Goal: Task Accomplishment & Management: Complete application form

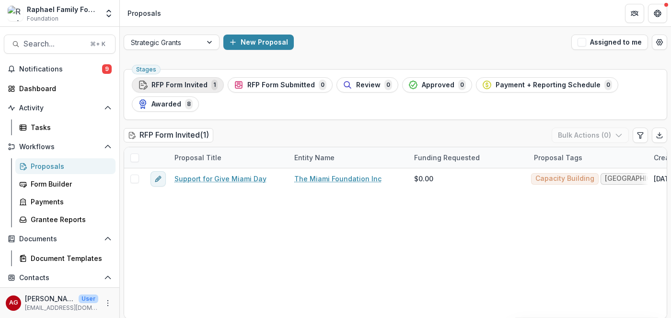
click at [199, 86] on span "RFP Form Invited" at bounding box center [179, 85] width 56 height 8
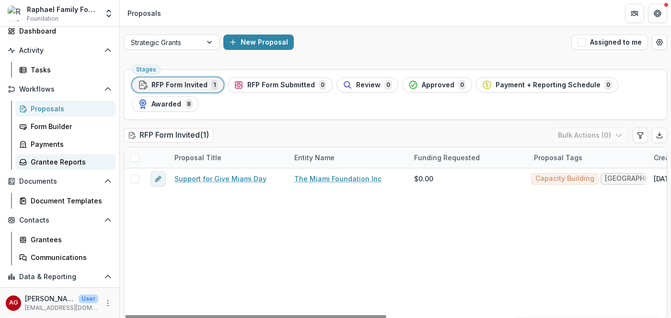
scroll to position [92, 0]
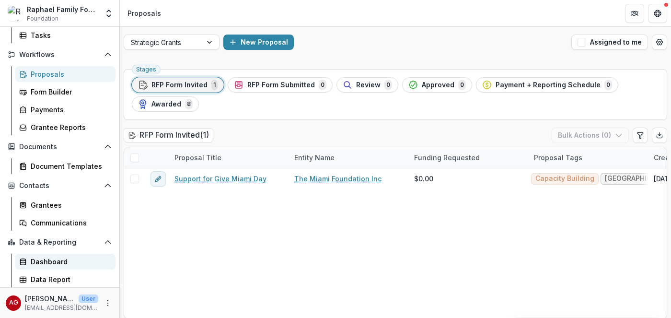
click at [58, 262] on div "Dashboard" at bounding box center [69, 261] width 77 height 10
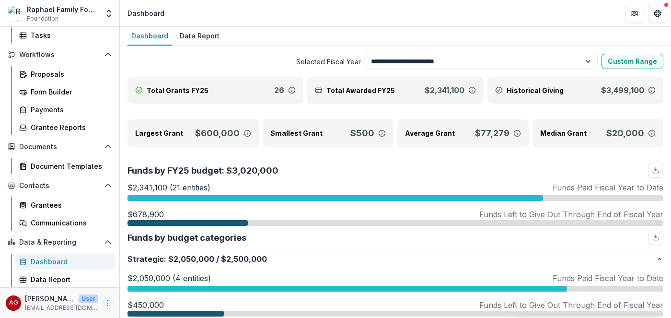
click at [108, 303] on icon "More" at bounding box center [108, 303] width 8 height 8
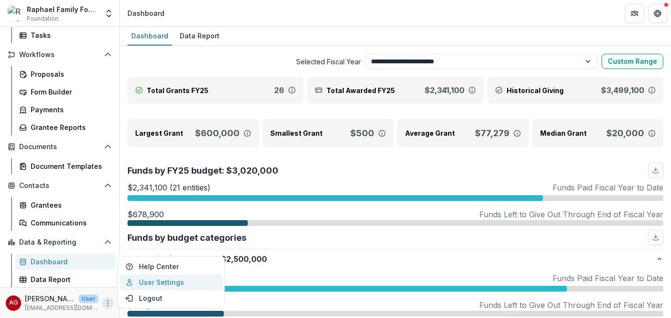
click at [148, 285] on link "User Settings" at bounding box center [171, 282] width 103 height 16
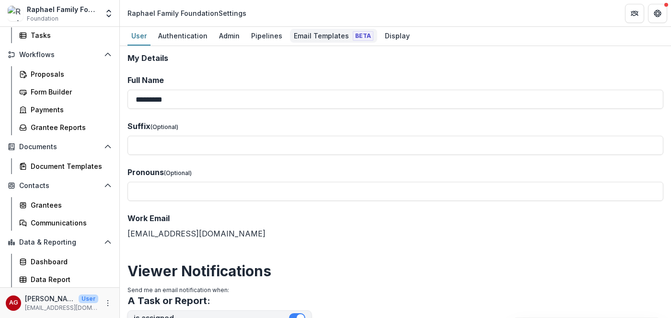
click at [305, 40] on div "Email Templates Beta" at bounding box center [333, 36] width 87 height 14
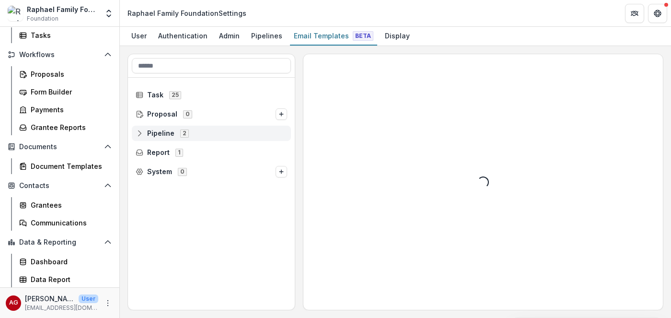
click at [141, 133] on icon at bounding box center [140, 133] width 8 height 8
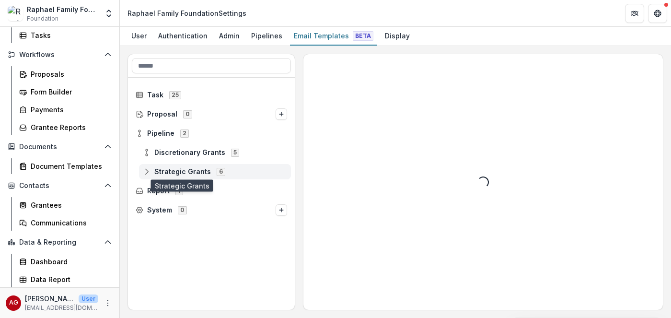
click at [175, 172] on span "Strategic Grants" at bounding box center [182, 172] width 57 height 8
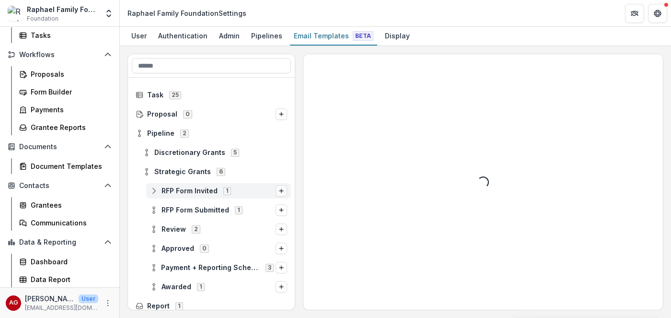
click at [283, 189] on icon "Options" at bounding box center [281, 191] width 6 height 6
click at [355, 160] on div "Loading..." at bounding box center [482, 181] width 359 height 255
click at [173, 193] on span "RFP Form Invited" at bounding box center [189, 191] width 56 height 8
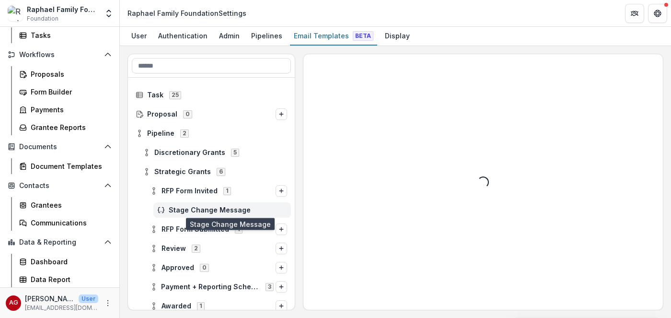
click at [189, 212] on span "Stage Change Message" at bounding box center [228, 210] width 118 height 8
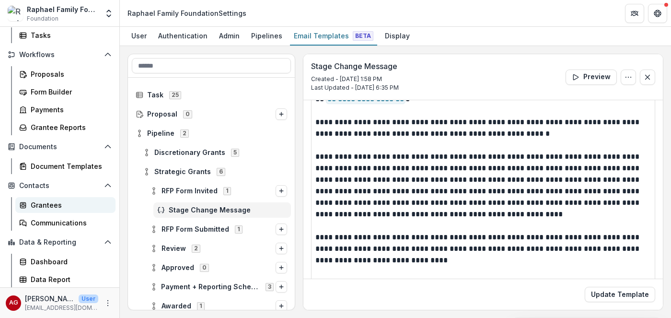
click at [48, 208] on div "Grantees" at bounding box center [69, 205] width 77 height 10
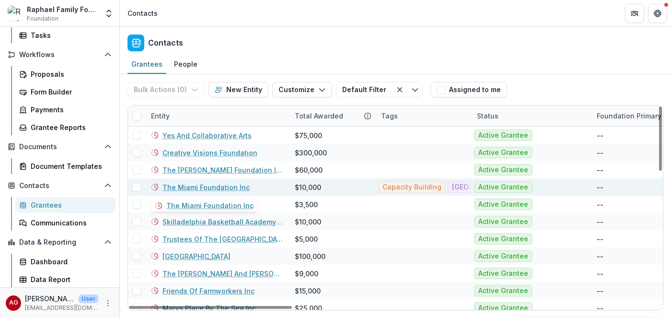
click at [192, 190] on link "The Miami Foundation Inc" at bounding box center [205, 187] width 87 height 10
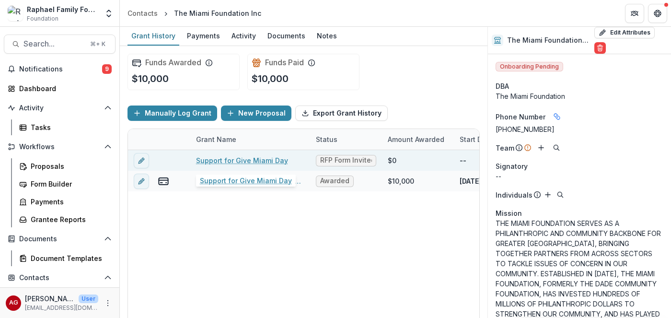
click at [238, 162] on link "Support for Give Miami Day" at bounding box center [242, 160] width 92 height 10
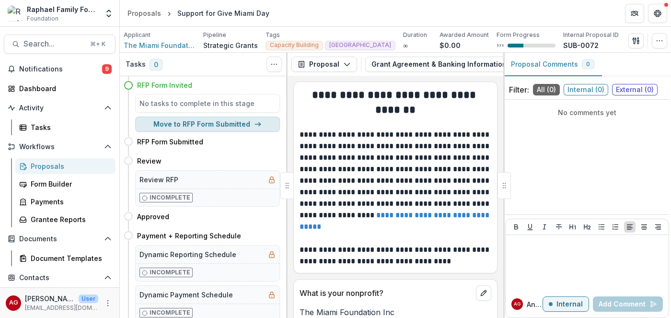
click at [257, 125] on icon "button" at bounding box center [258, 124] width 8 height 8
select select "**********"
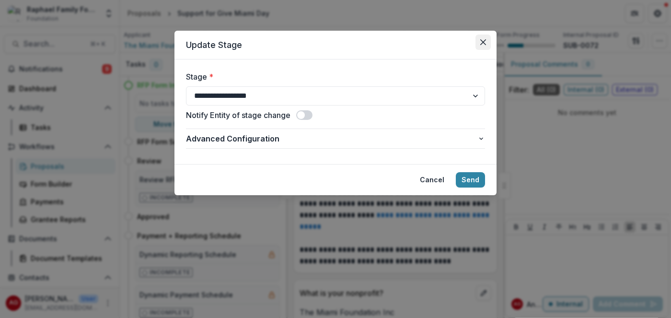
click at [484, 40] on icon "Close" at bounding box center [483, 42] width 6 height 6
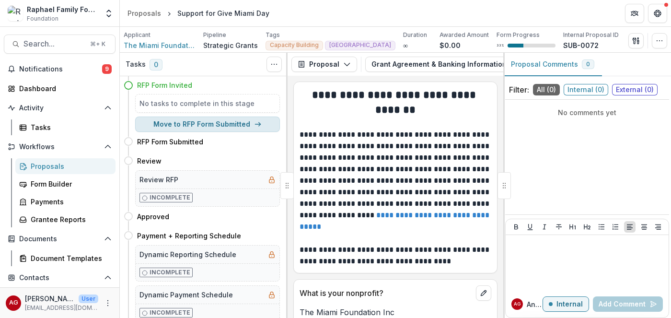
click at [184, 127] on button "Move to RFP Form Submitted" at bounding box center [207, 123] width 145 height 15
select select "**********"
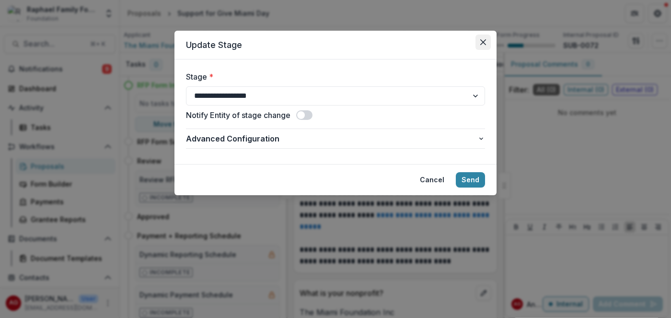
click at [483, 45] on icon "Close" at bounding box center [483, 42] width 6 height 6
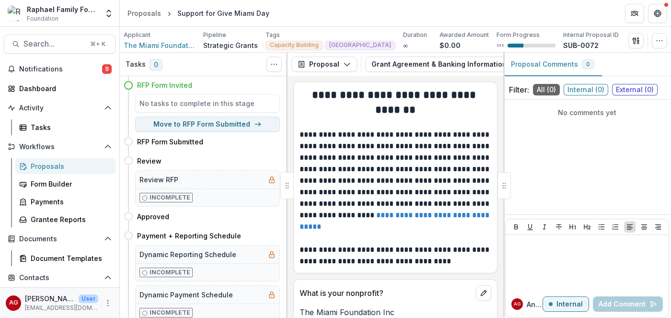
click at [182, 86] on h4 "RFP Form Invited" at bounding box center [164, 85] width 55 height 10
click at [129, 85] on icon at bounding box center [129, 85] width 10 height 10
click at [155, 90] on h4 "RFP Form Invited" at bounding box center [164, 85] width 55 height 10
click at [248, 100] on h5 "No tasks to complete in this stage" at bounding box center [207, 103] width 136 height 10
click at [258, 103] on h5 "No tasks to complete in this stage" at bounding box center [207, 103] width 136 height 10
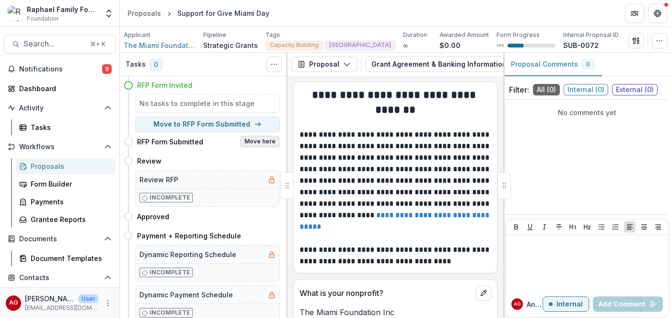
click at [267, 142] on button "Move here" at bounding box center [260, 141] width 40 height 11
select select "**********"
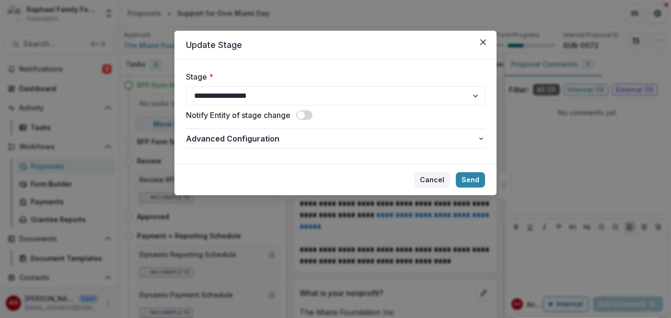
click at [430, 180] on button "Cancel" at bounding box center [432, 179] width 36 height 15
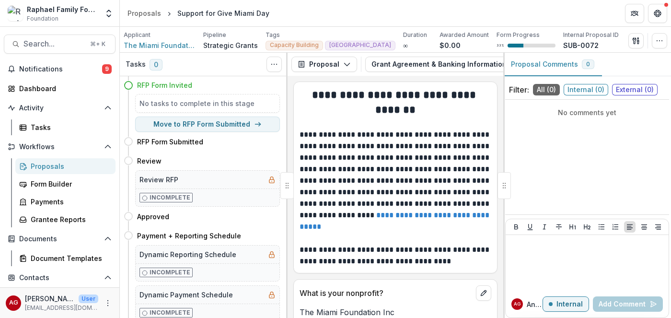
click at [222, 104] on h5 "No tasks to complete in this stage" at bounding box center [207, 103] width 136 height 10
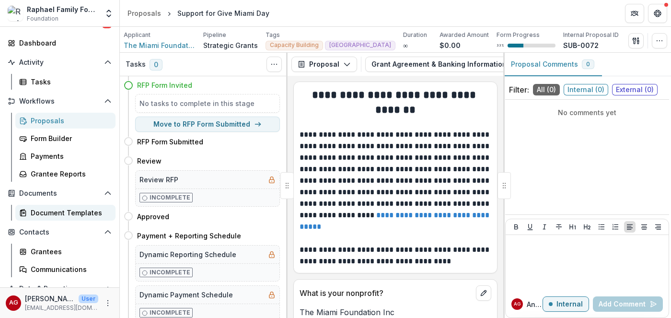
scroll to position [46, 0]
click at [40, 253] on div "Grantees" at bounding box center [69, 250] width 77 height 10
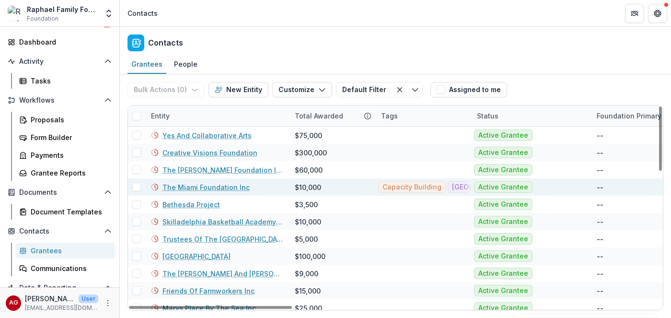
click at [206, 190] on link "The Miami Foundation Inc" at bounding box center [205, 187] width 87 height 10
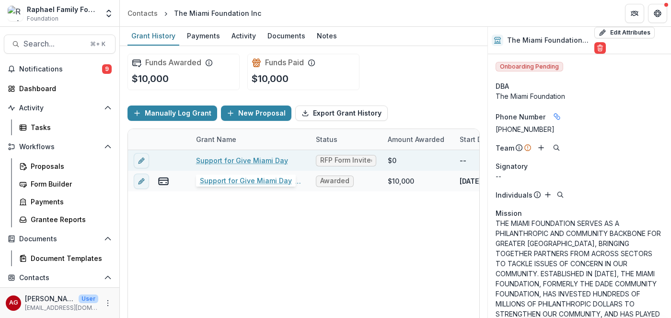
click at [247, 161] on link "Support for Give Miami Day" at bounding box center [242, 160] width 92 height 10
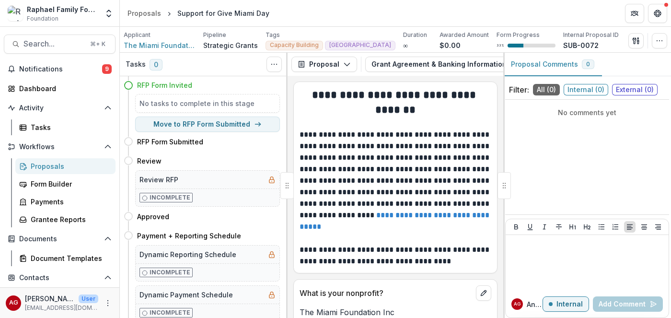
click at [248, 104] on h5 "No tasks to complete in this stage" at bounding box center [207, 103] width 136 height 10
click at [278, 65] on button "Toggle View Cancelled Tasks" at bounding box center [273, 64] width 15 height 15
click at [262, 94] on div "No tasks to complete in this stage" at bounding box center [207, 103] width 145 height 19
click at [227, 124] on button "Move to RFP Form Submitted" at bounding box center [207, 123] width 145 height 15
select select "**********"
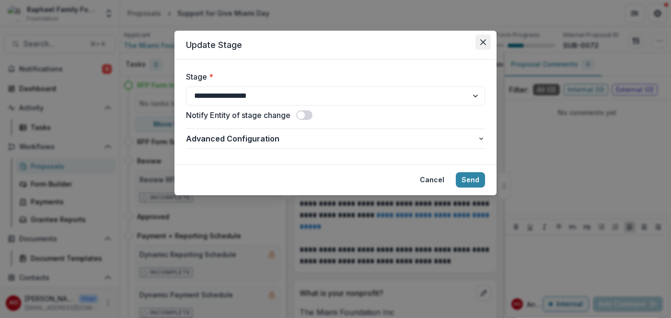
click at [484, 39] on button "Close" at bounding box center [482, 41] width 15 height 15
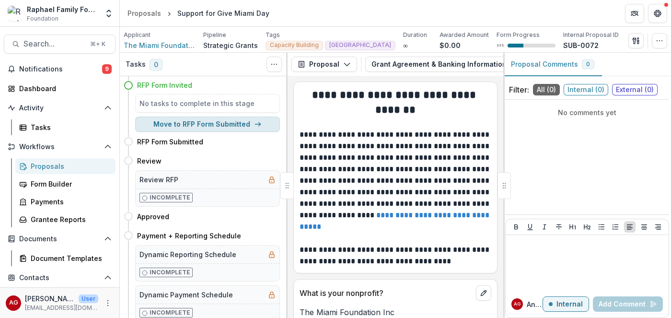
scroll to position [0, 0]
click at [208, 129] on button "Move to RFP Form Submitted" at bounding box center [207, 123] width 145 height 15
select select "**********"
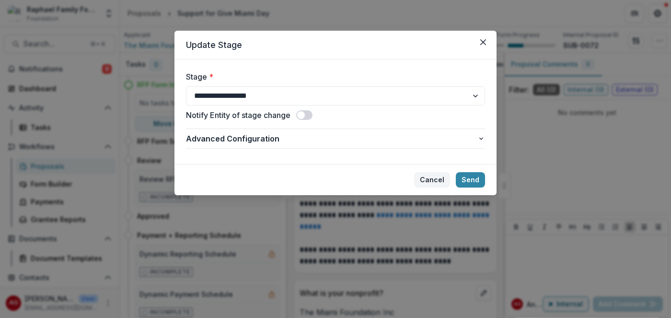
click at [431, 181] on button "Cancel" at bounding box center [432, 179] width 36 height 15
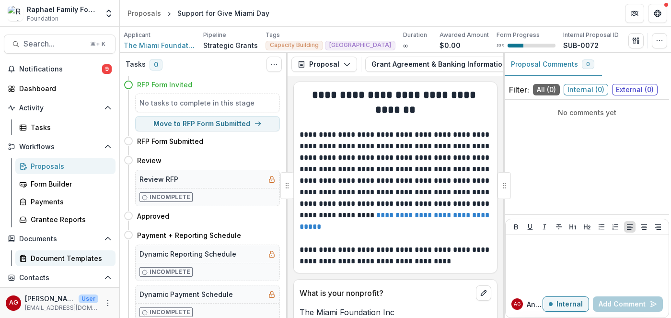
scroll to position [34, 0]
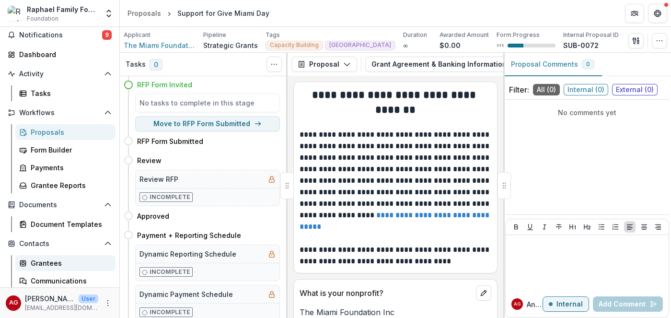
click at [48, 265] on div "Grantees" at bounding box center [69, 263] width 77 height 10
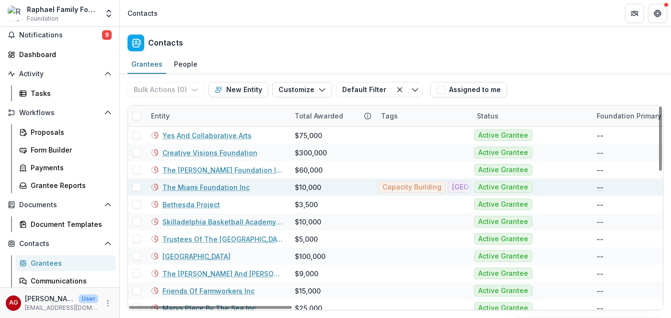
click at [207, 185] on link "The Miami Foundation Inc" at bounding box center [205, 187] width 87 height 10
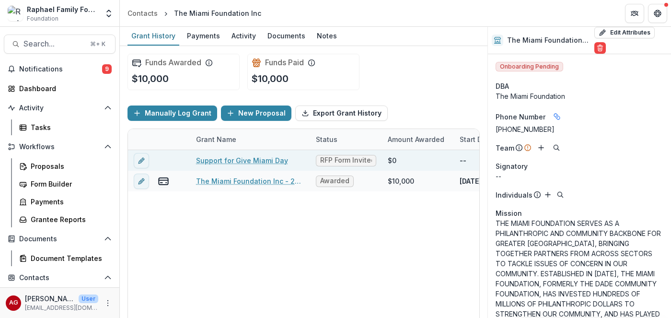
click at [217, 161] on link "Support for Give Miami Day" at bounding box center [242, 160] width 92 height 10
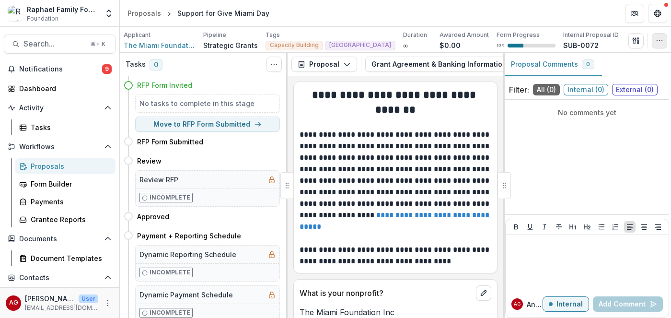
click at [660, 38] on icon "button" at bounding box center [659, 41] width 8 height 8
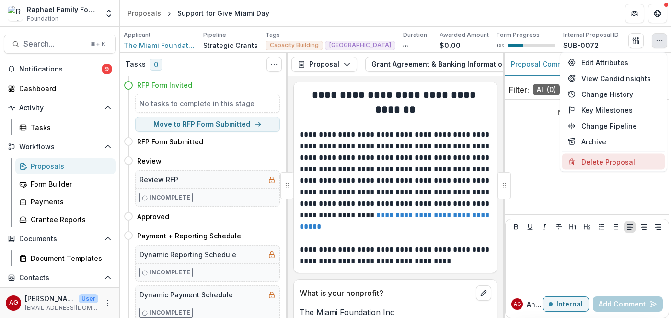
click at [600, 164] on button "Delete Proposal" at bounding box center [613, 162] width 103 height 16
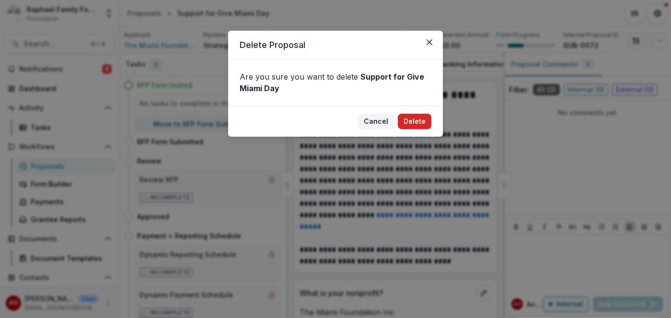
click at [420, 122] on button "Delete" at bounding box center [415, 121] width 34 height 15
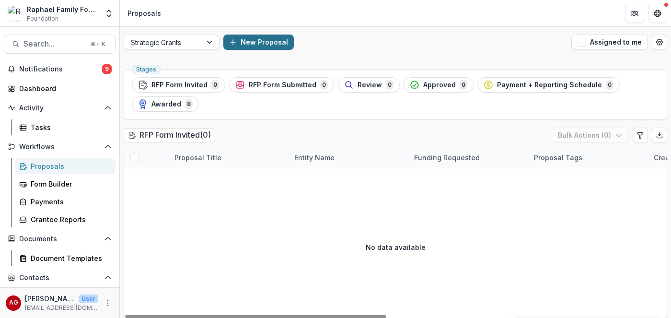
click at [264, 44] on button "New Proposal" at bounding box center [258, 41] width 70 height 15
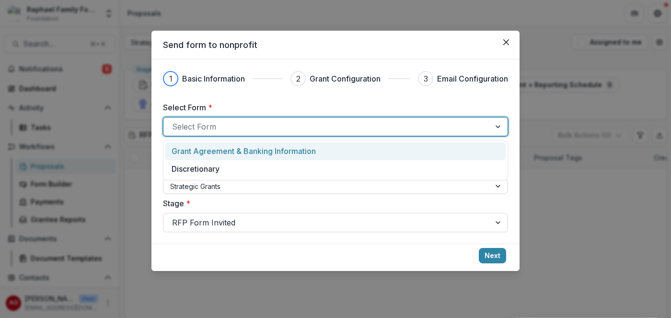
click at [302, 125] on div at bounding box center [327, 126] width 310 height 13
click at [293, 151] on p "Grant Agreement & Banking Information" at bounding box center [244, 150] width 144 height 11
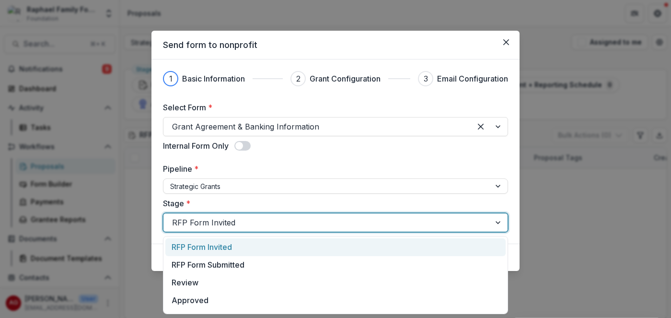
click at [498, 224] on div at bounding box center [498, 222] width 17 height 18
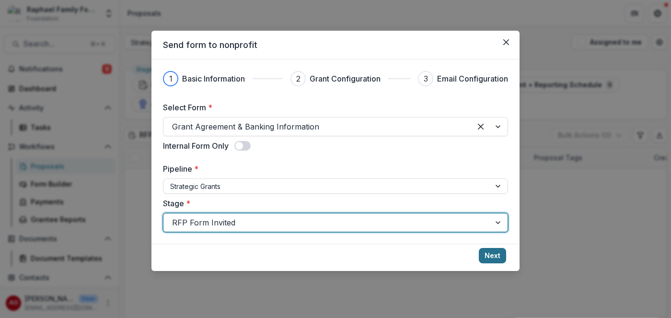
click at [494, 254] on button "Next" at bounding box center [492, 255] width 27 height 15
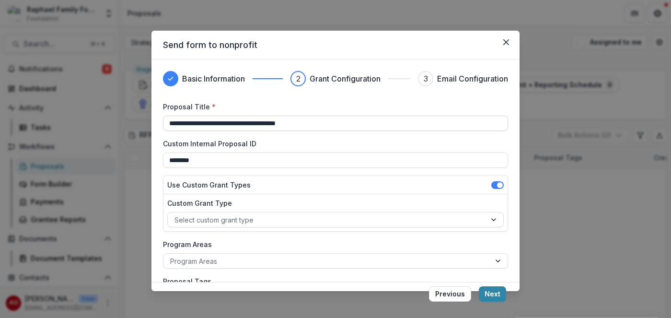
drag, startPoint x: 335, startPoint y: 117, endPoint x: 139, endPoint y: 122, distance: 196.0
click at [163, 122] on input "**********" at bounding box center [335, 122] width 345 height 15
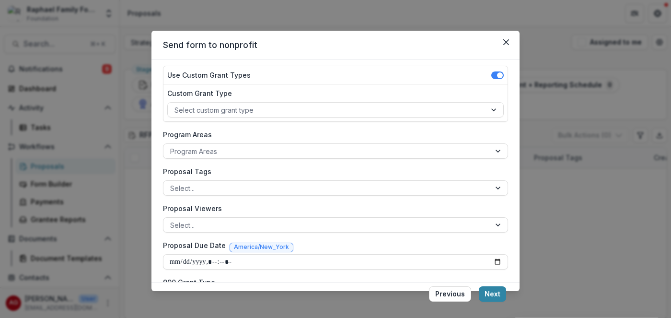
scroll to position [122, 0]
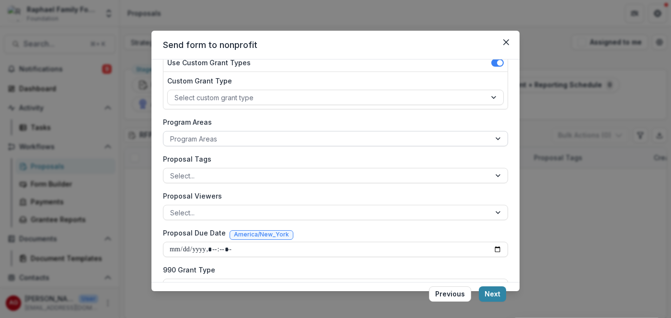
type input "**********"
click at [213, 138] on div at bounding box center [326, 139] width 313 height 12
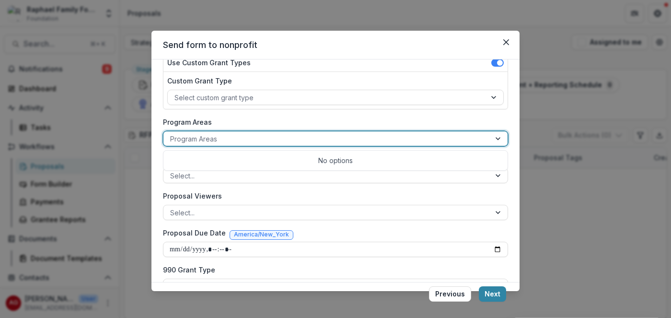
click at [213, 138] on div at bounding box center [326, 139] width 313 height 12
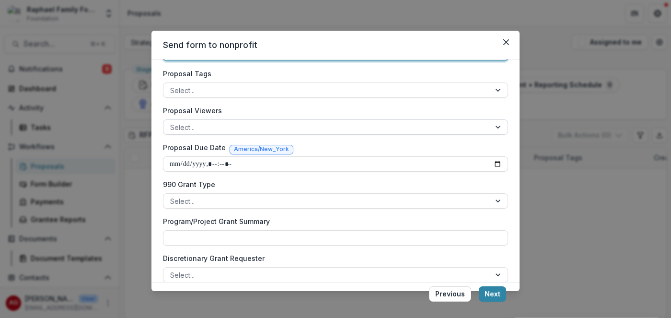
scroll to position [219, 0]
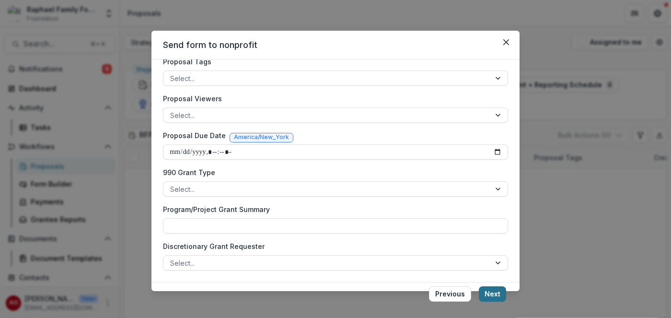
click at [494, 293] on button "Next" at bounding box center [492, 293] width 27 height 15
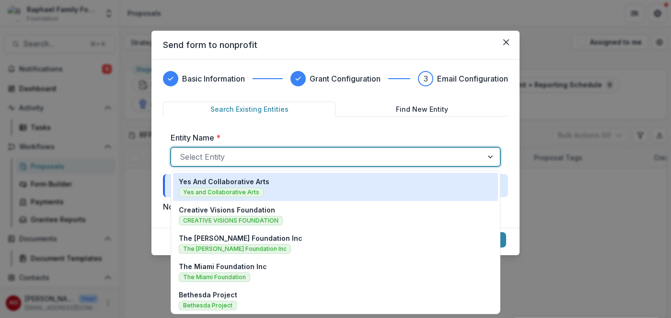
click at [286, 157] on div at bounding box center [327, 156] width 294 height 13
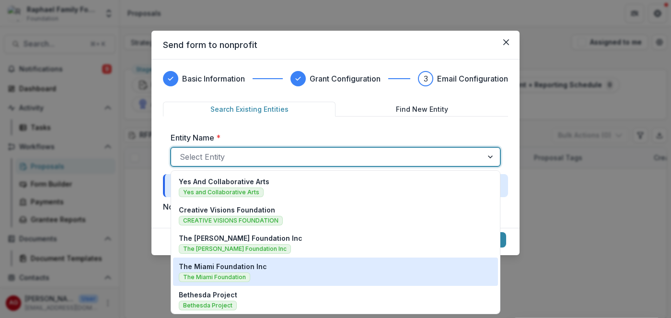
click at [231, 272] on div "The Miami Foundation Inc The Miami Foundation" at bounding box center [335, 271] width 313 height 21
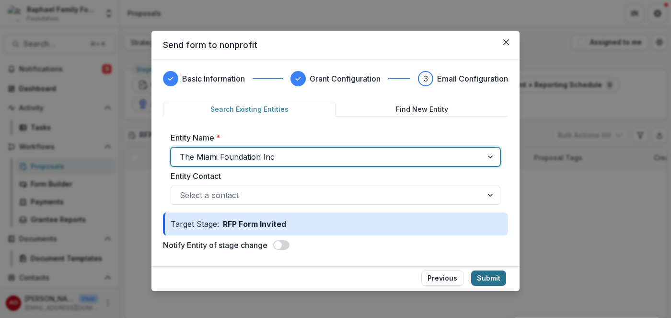
click at [482, 280] on button "Submit" at bounding box center [488, 277] width 35 height 15
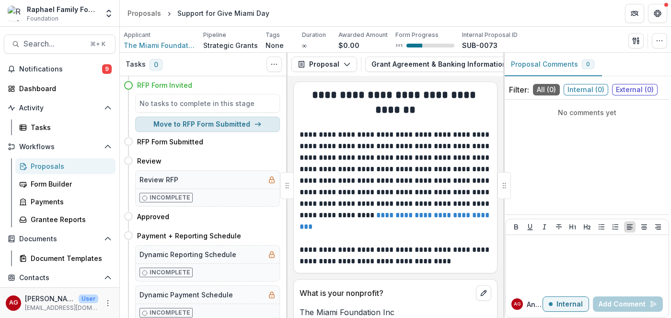
click at [235, 126] on button "Move to RFP Form Submitted" at bounding box center [207, 123] width 145 height 15
select select "**********"
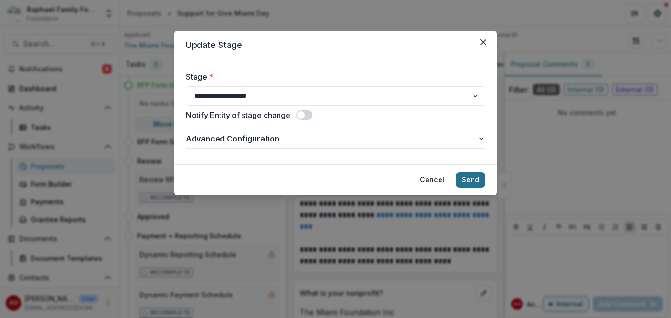
click at [465, 178] on button "Send" at bounding box center [470, 179] width 29 height 15
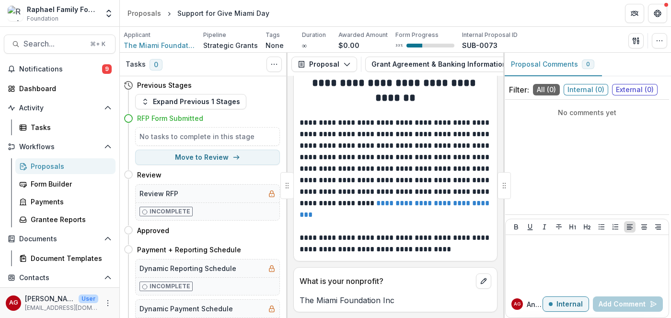
scroll to position [13, 0]
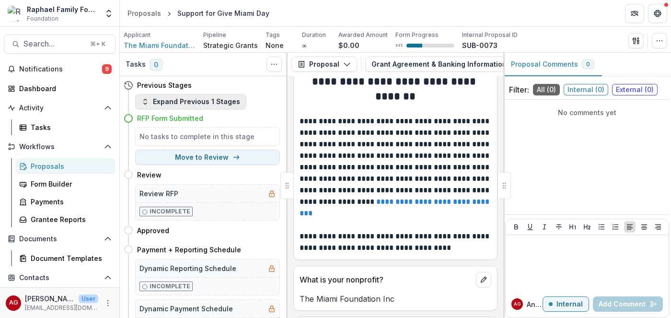
click at [195, 103] on button "Expand Previous 1 Stages" at bounding box center [190, 101] width 111 height 15
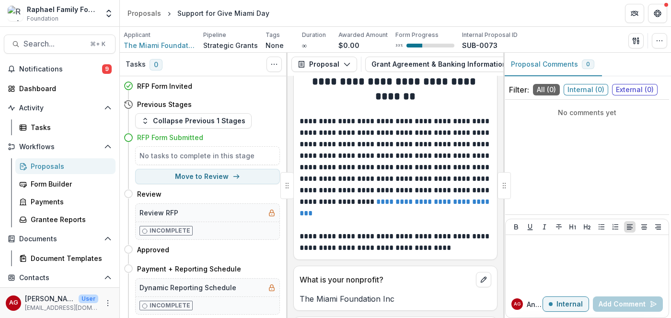
click at [172, 107] on h4 "Previous Stages" at bounding box center [164, 104] width 55 height 10
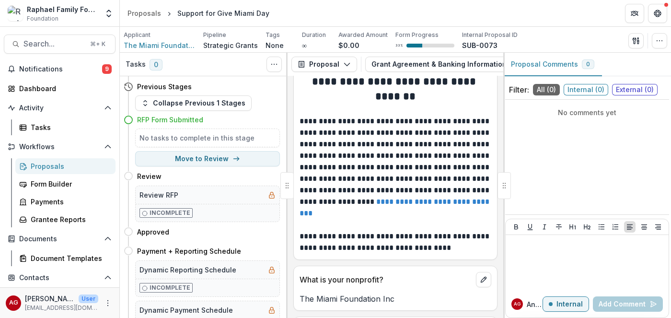
scroll to position [0, 0]
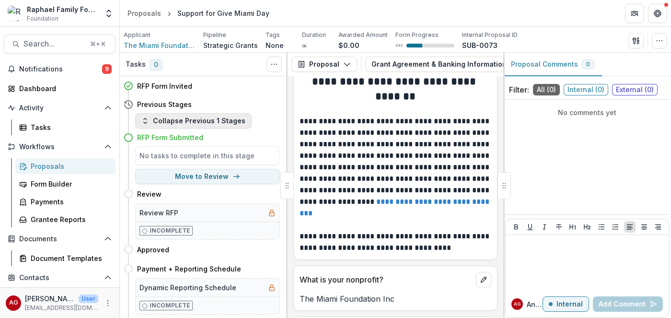
click at [217, 121] on button "Collapse Previous 1 Stages" at bounding box center [193, 120] width 116 height 15
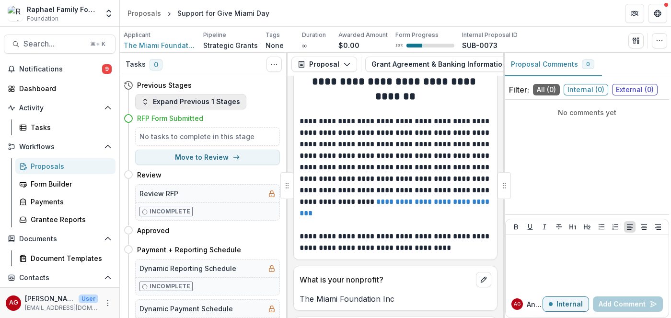
click at [217, 105] on button "Expand Previous 1 Stages" at bounding box center [190, 101] width 111 height 15
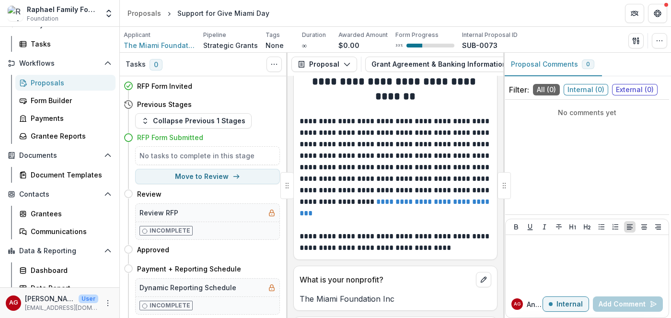
scroll to position [92, 0]
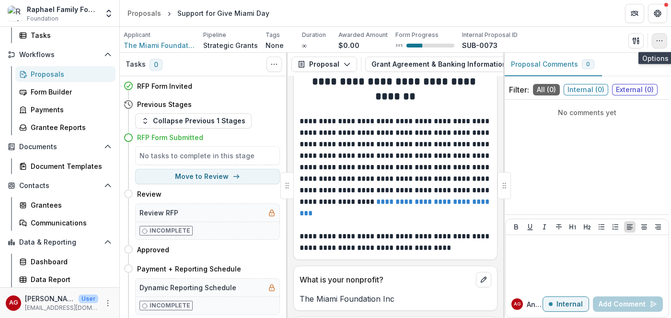
click at [661, 41] on icon "button" at bounding box center [659, 41] width 8 height 8
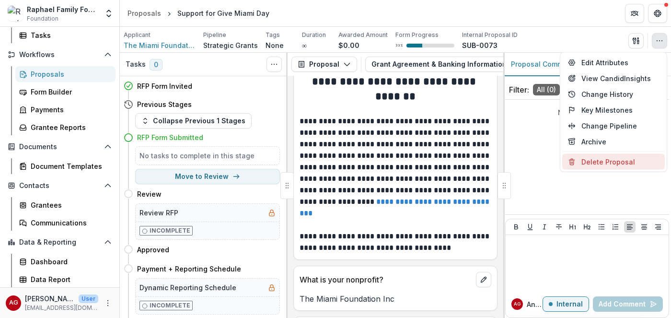
click at [615, 161] on button "Delete Proposal" at bounding box center [613, 162] width 103 height 16
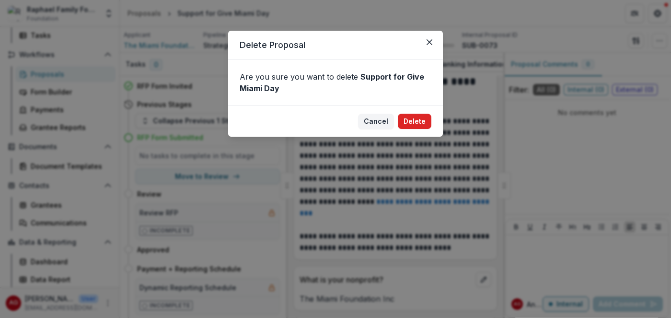
click at [417, 122] on button "Delete" at bounding box center [415, 121] width 34 height 15
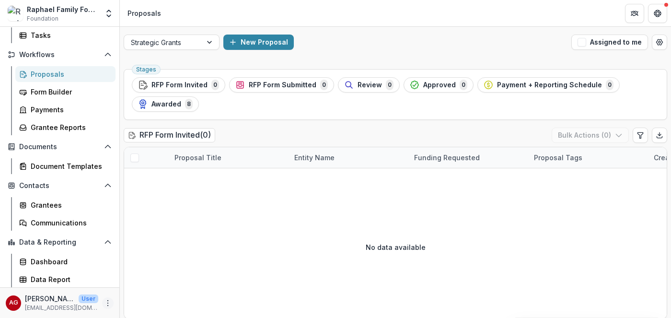
click at [106, 301] on icon "More" at bounding box center [108, 303] width 8 height 8
click at [157, 283] on link "User Settings" at bounding box center [171, 282] width 103 height 16
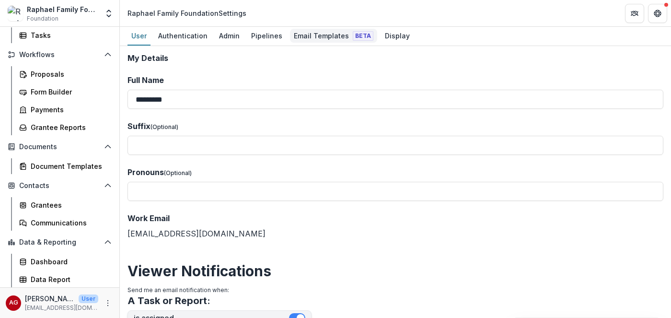
click at [327, 36] on div "Email Templates Beta" at bounding box center [333, 36] width 87 height 14
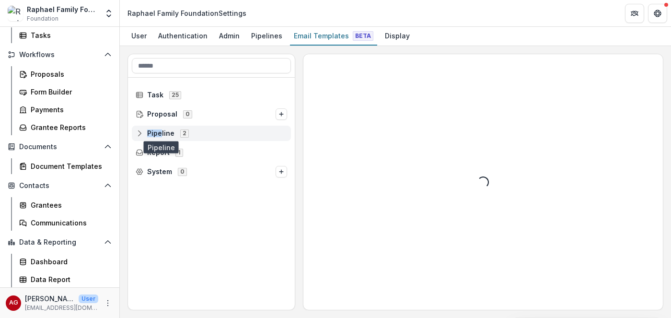
click at [161, 131] on span "Pipeline" at bounding box center [160, 133] width 27 height 8
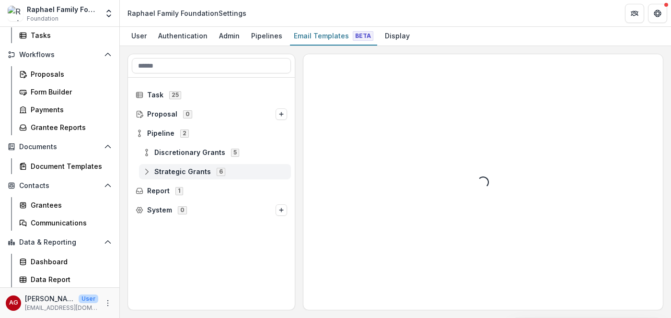
click at [170, 171] on span "Strategic Grants" at bounding box center [182, 172] width 57 height 8
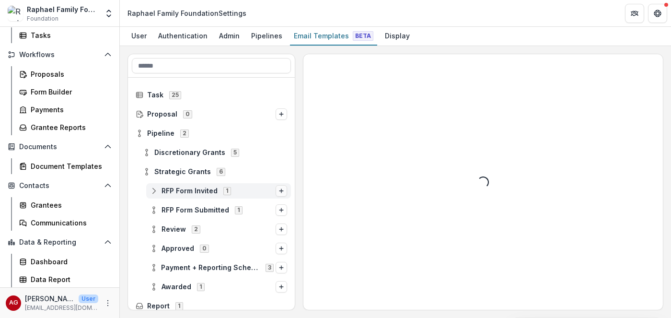
click at [279, 189] on icon "Options" at bounding box center [281, 191] width 6 height 6
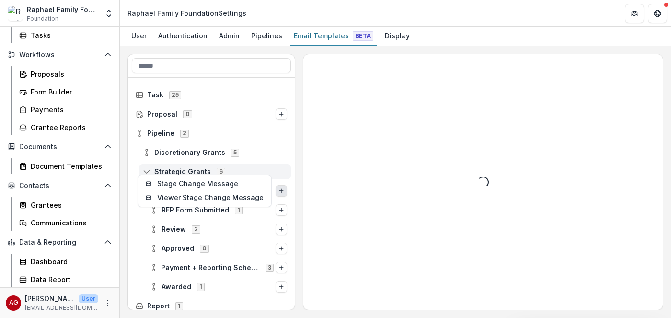
click at [275, 164] on div "Strategic Grants 6" at bounding box center [215, 171] width 152 height 15
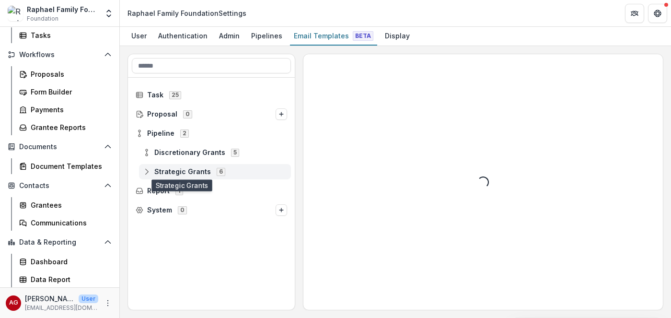
click at [178, 173] on span "Strategic Grants" at bounding box center [182, 172] width 57 height 8
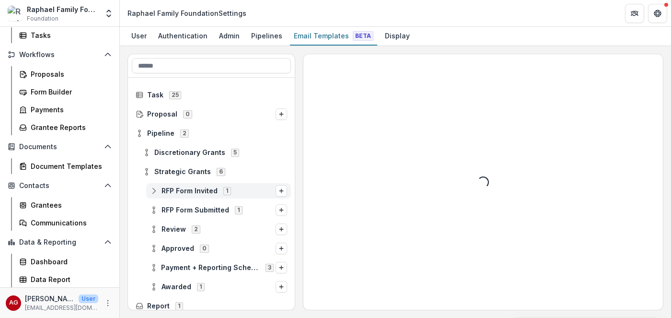
click at [154, 191] on line at bounding box center [154, 190] width 0 height 3
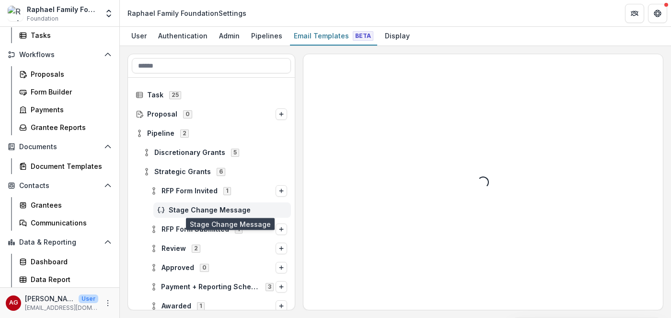
click at [194, 211] on span "Stage Change Message" at bounding box center [228, 210] width 118 height 8
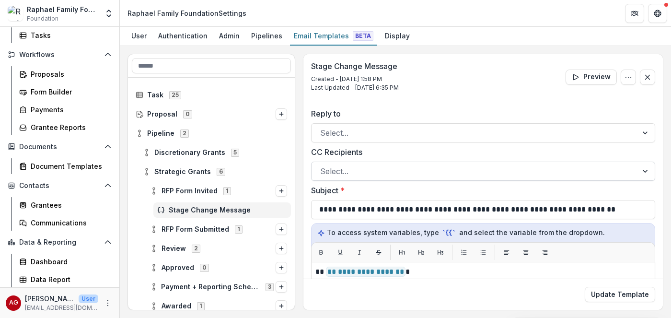
click at [393, 172] on div at bounding box center [474, 170] width 309 height 13
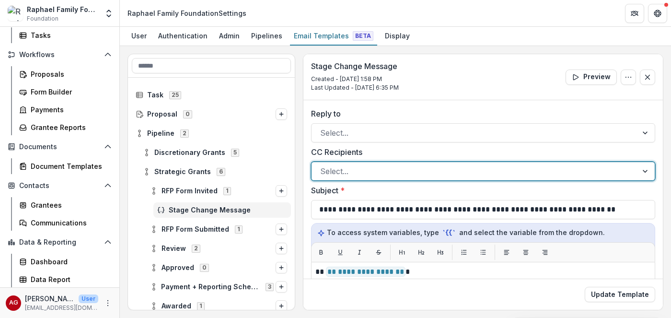
click at [393, 172] on div at bounding box center [474, 170] width 309 height 13
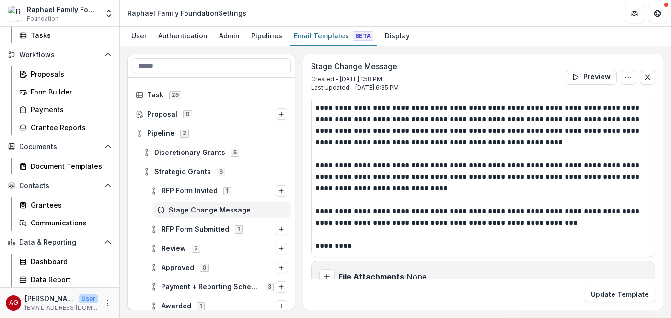
scroll to position [45, 0]
